Goal: Task Accomplishment & Management: Use online tool/utility

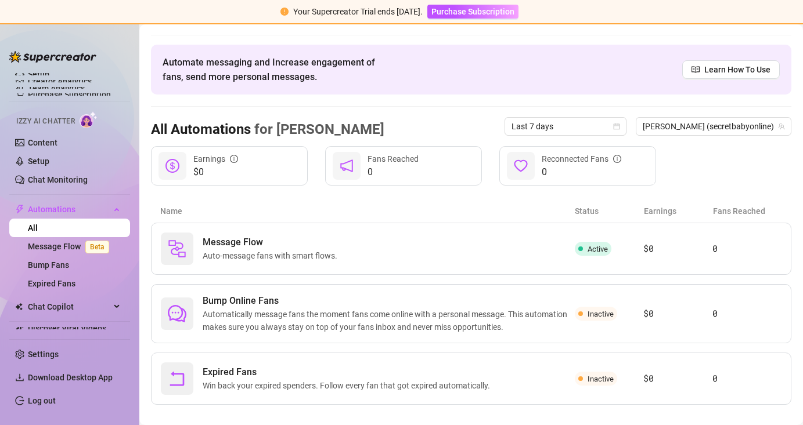
scroll to position [43, 0]
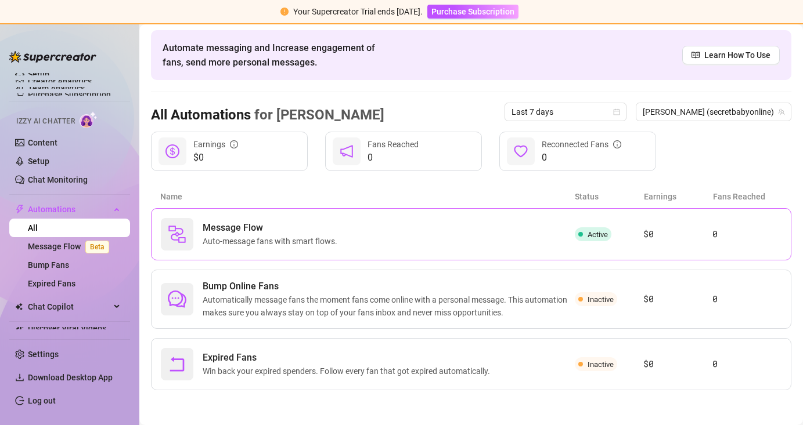
click at [514, 239] on div "Message Flow Auto-message fans with smart flows." at bounding box center [368, 234] width 414 height 33
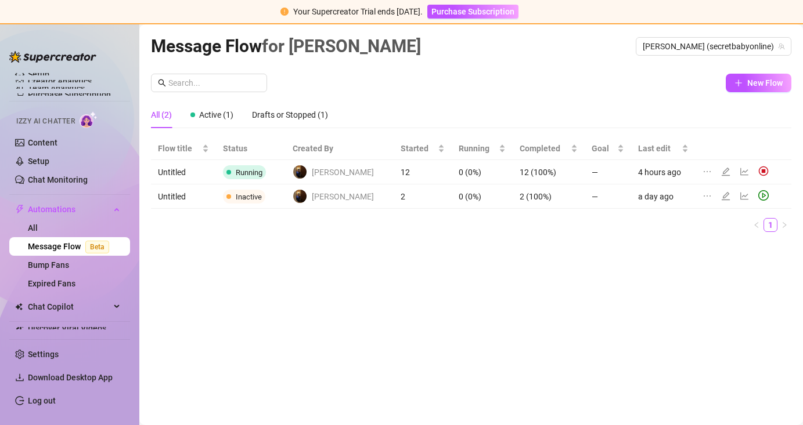
click at [513, 175] on td "12 (100%)" at bounding box center [549, 172] width 73 height 24
click at [723, 171] on icon "edit" at bounding box center [725, 171] width 9 height 9
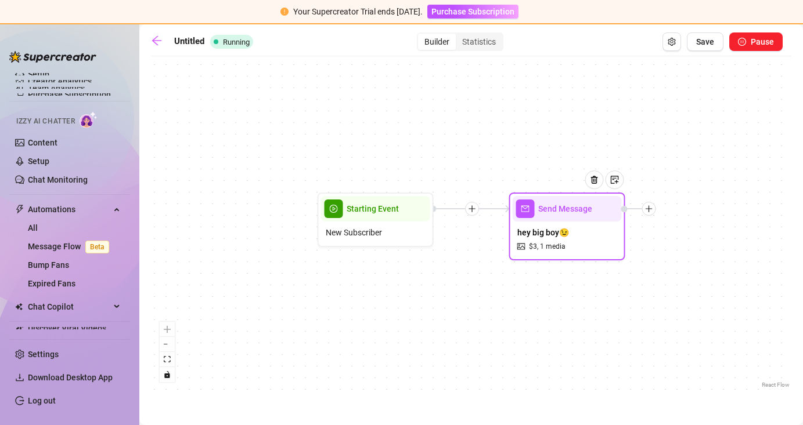
click at [648, 213] on div at bounding box center [649, 209] width 14 height 14
click at [694, 248] on div "Message" at bounding box center [706, 250] width 85 height 20
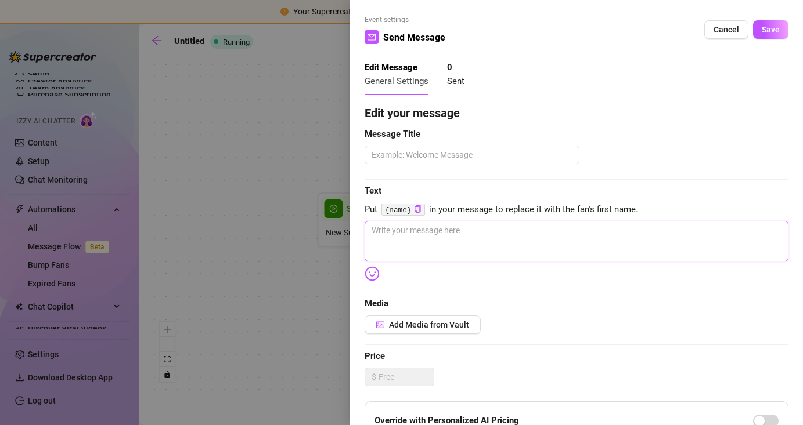
click at [626, 226] on textarea at bounding box center [577, 241] width 424 height 41
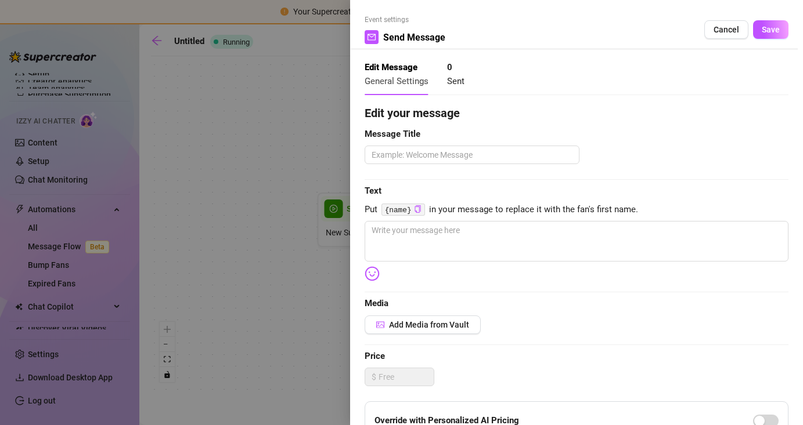
click at [185, 150] on div at bounding box center [401, 212] width 803 height 425
